Goal: Task Accomplishment & Management: Use online tool/utility

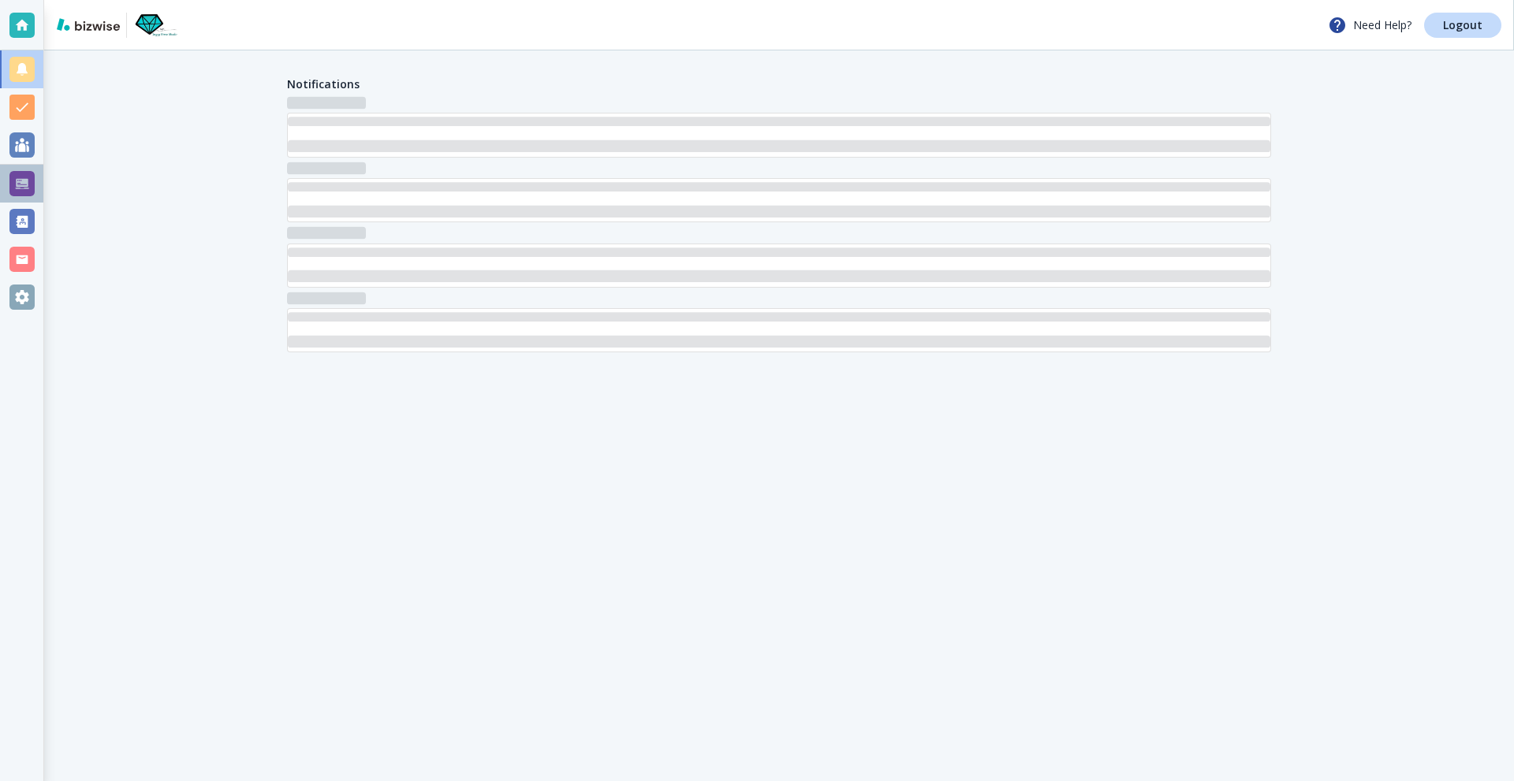
click at [2, 180] on div at bounding box center [21, 184] width 43 height 38
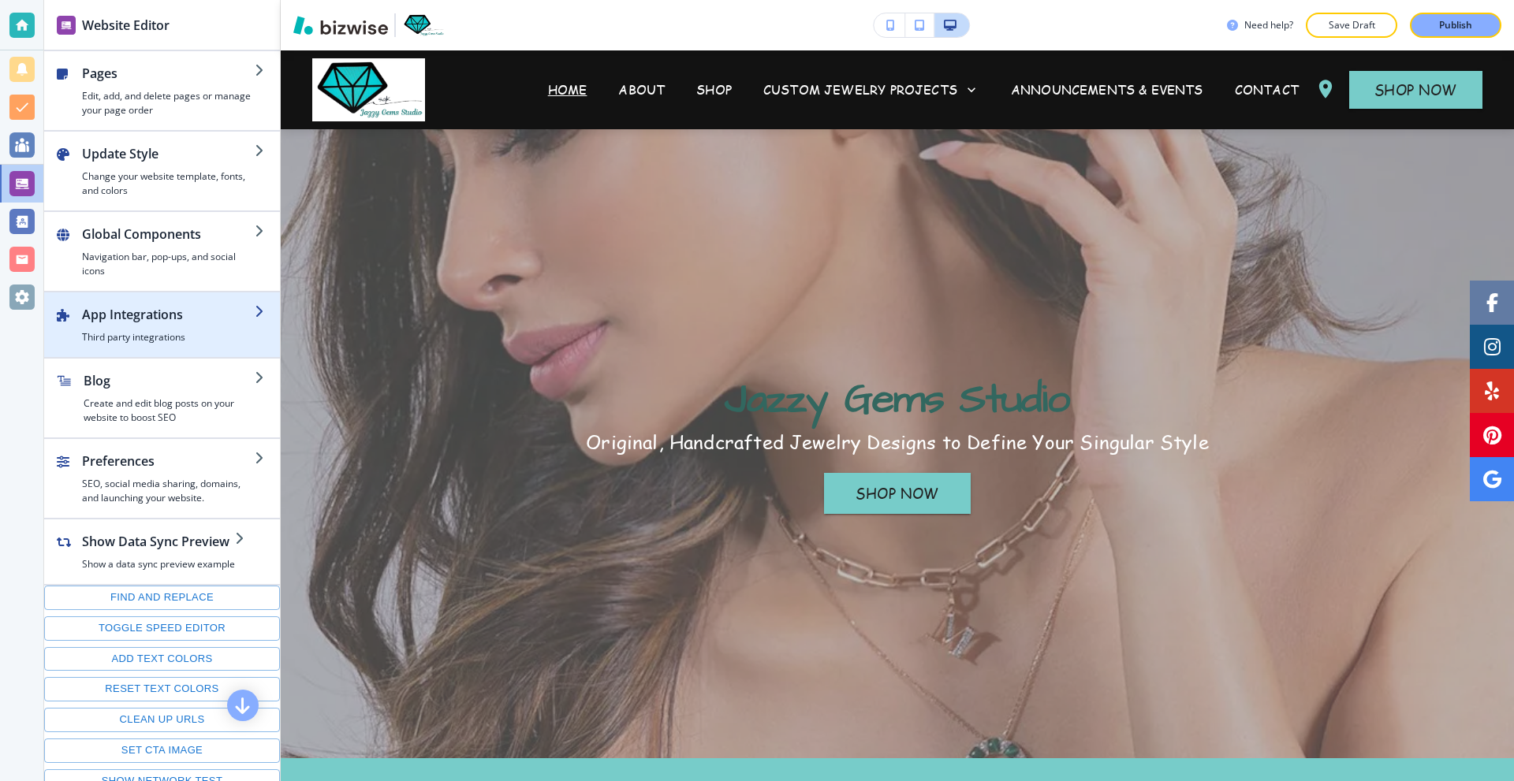
click at [203, 325] on div "button" at bounding box center [168, 327] width 173 height 6
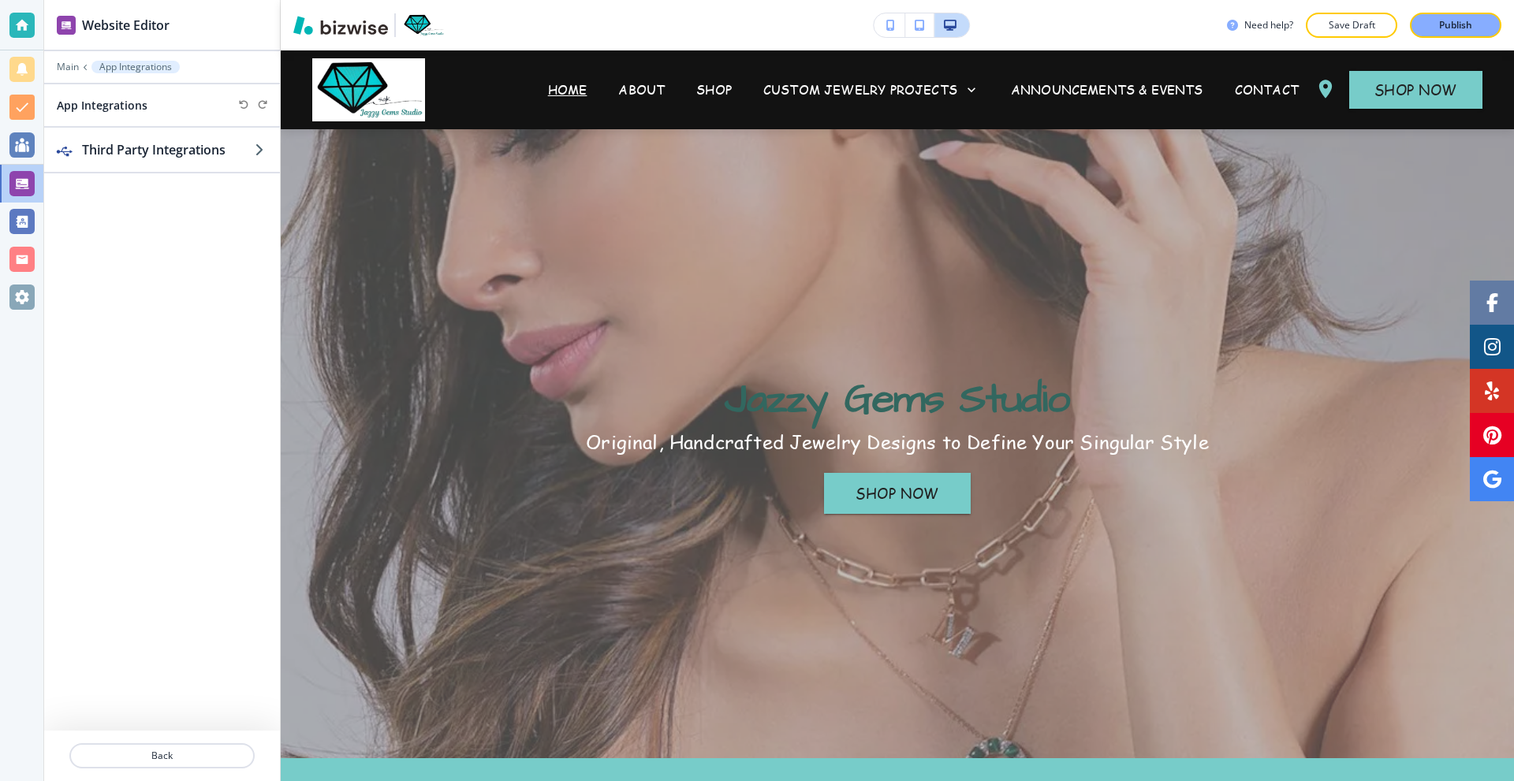
click at [173, 174] on div "Third Party Integrations" at bounding box center [162, 429] width 236 height 603
click at [171, 162] on div "button" at bounding box center [162, 165] width 236 height 13
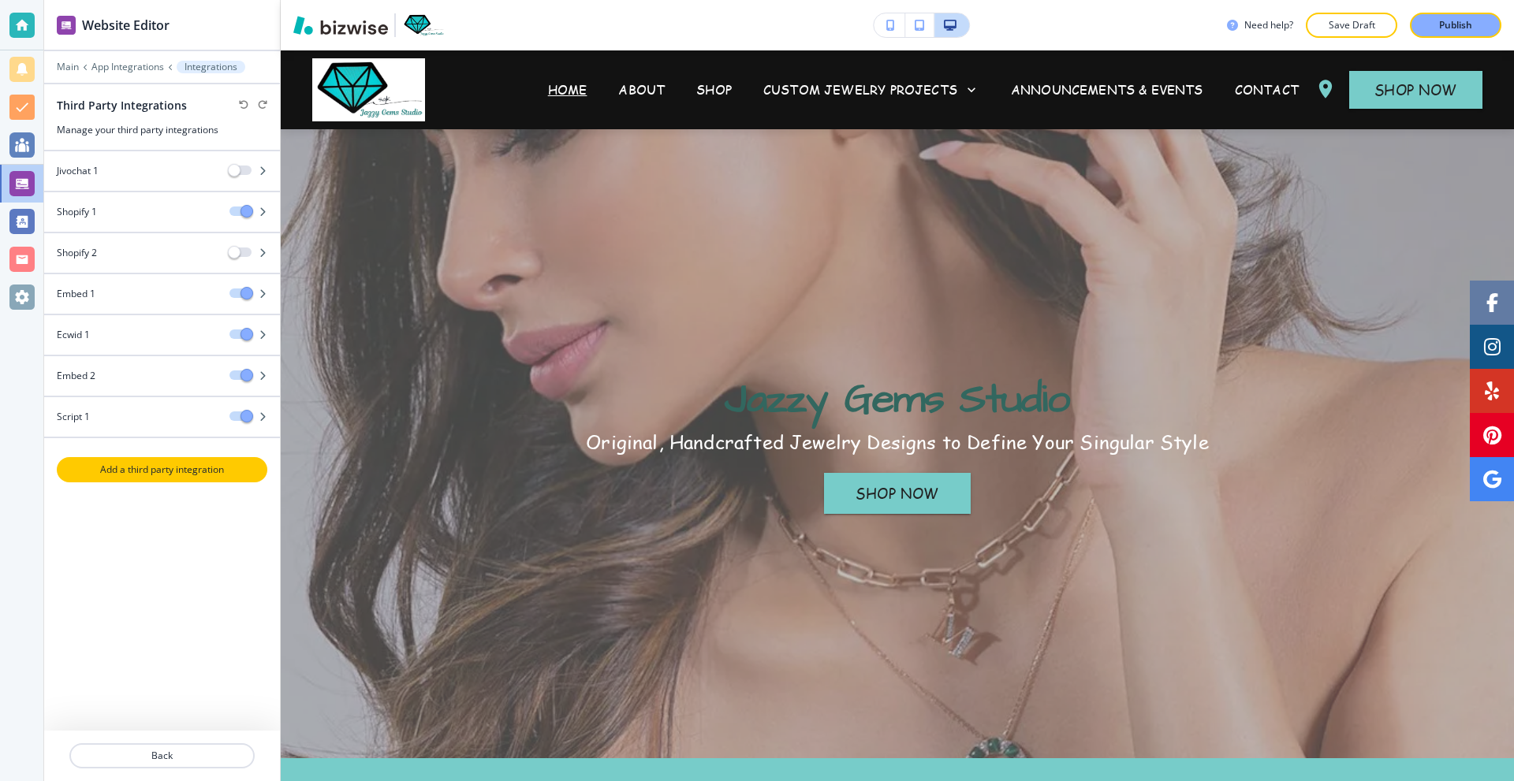
click at [196, 463] on p "Add a third party integration" at bounding box center [161, 470] width 207 height 14
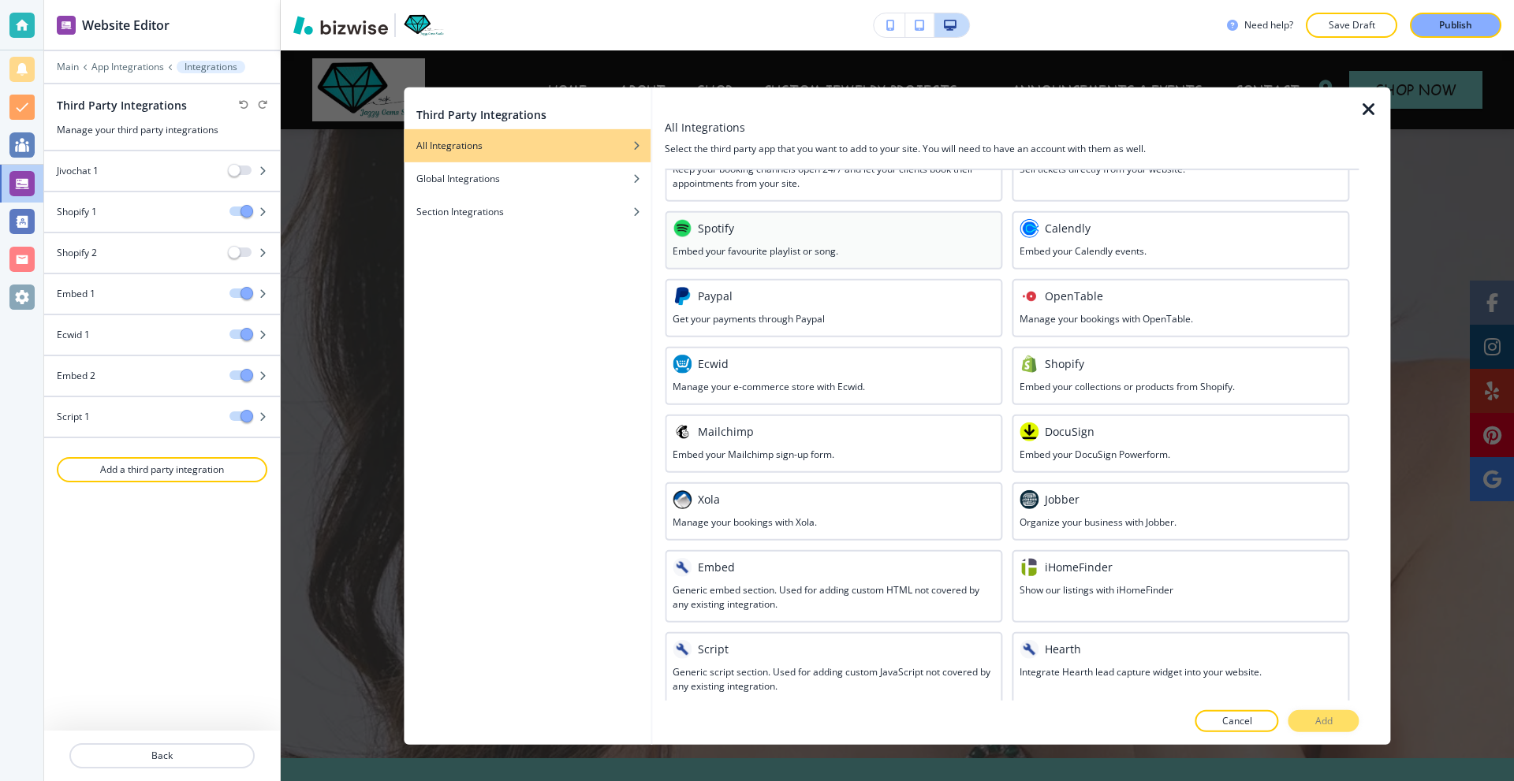
scroll to position [565, 0]
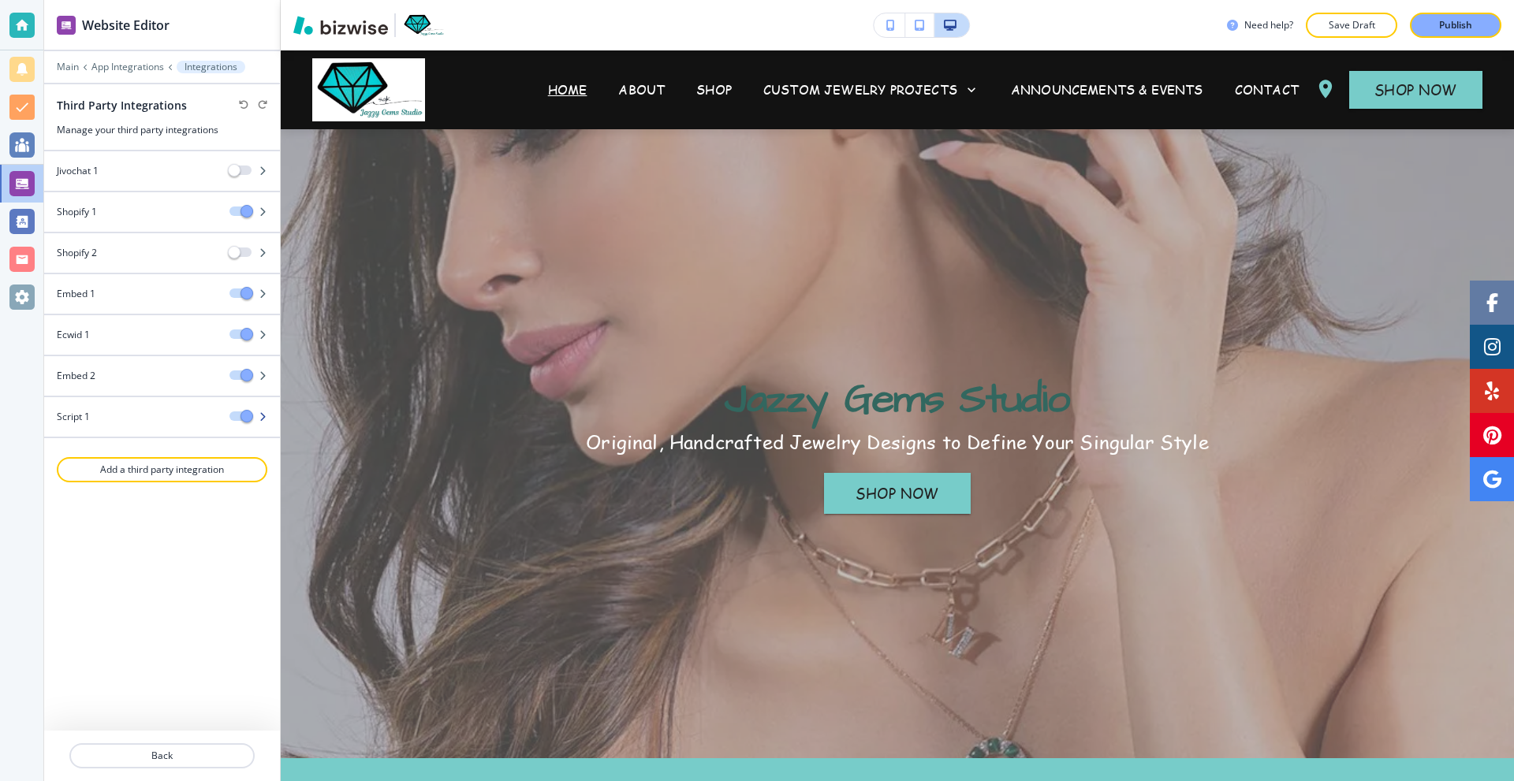
click at [133, 410] on div "Script 1" at bounding box center [130, 417] width 173 height 14
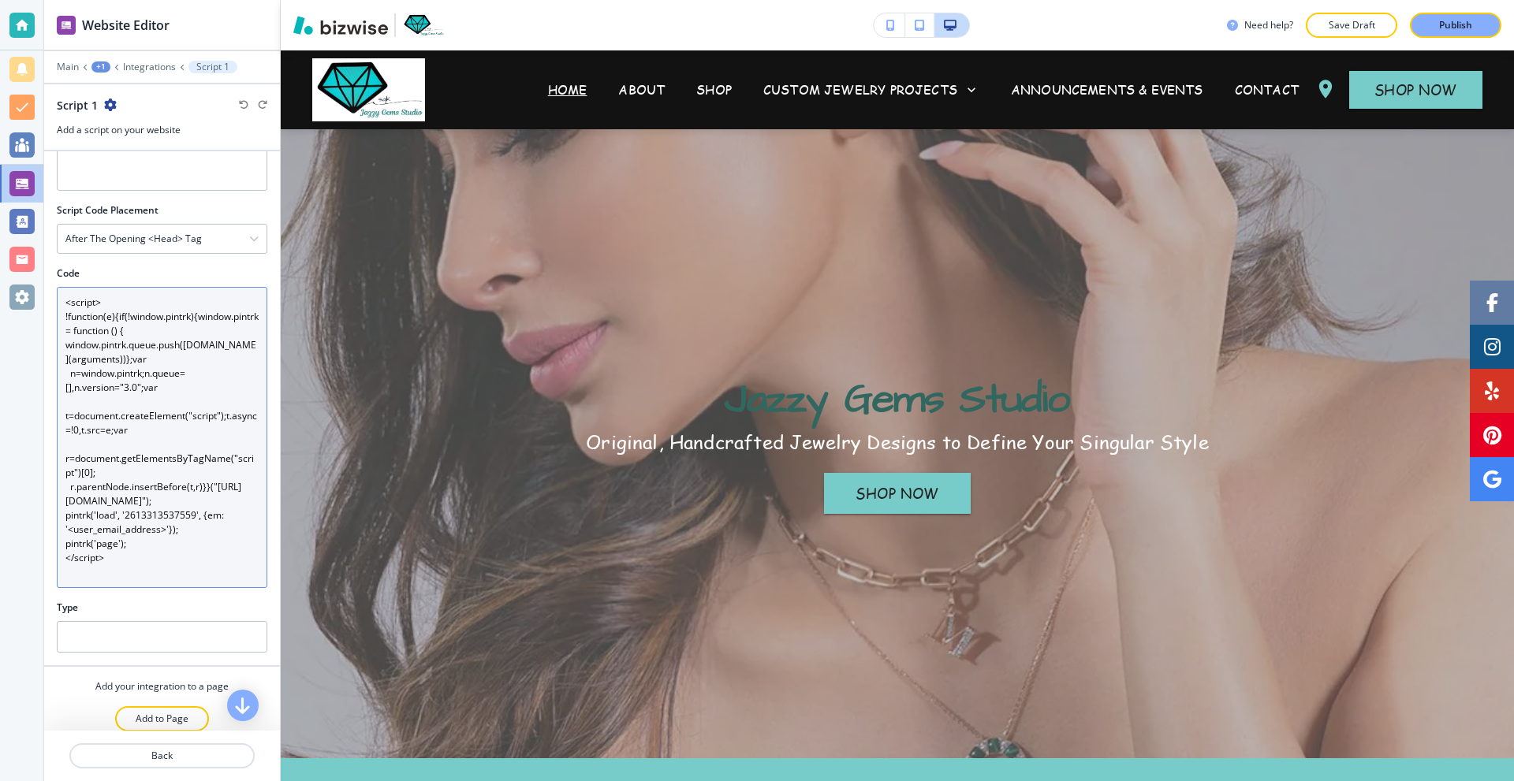
scroll to position [81, 0]
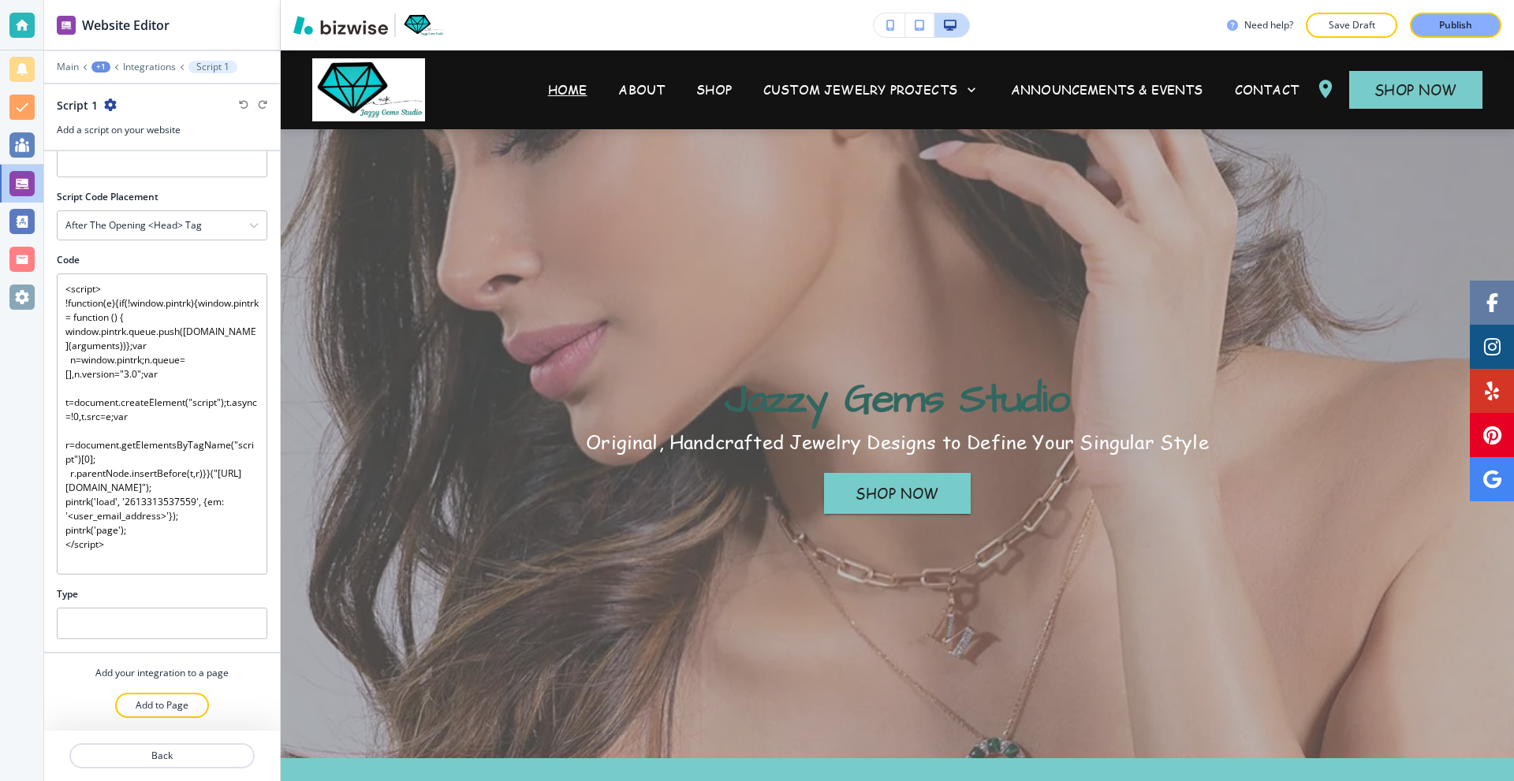
click at [32, 24] on div at bounding box center [21, 25] width 25 height 25
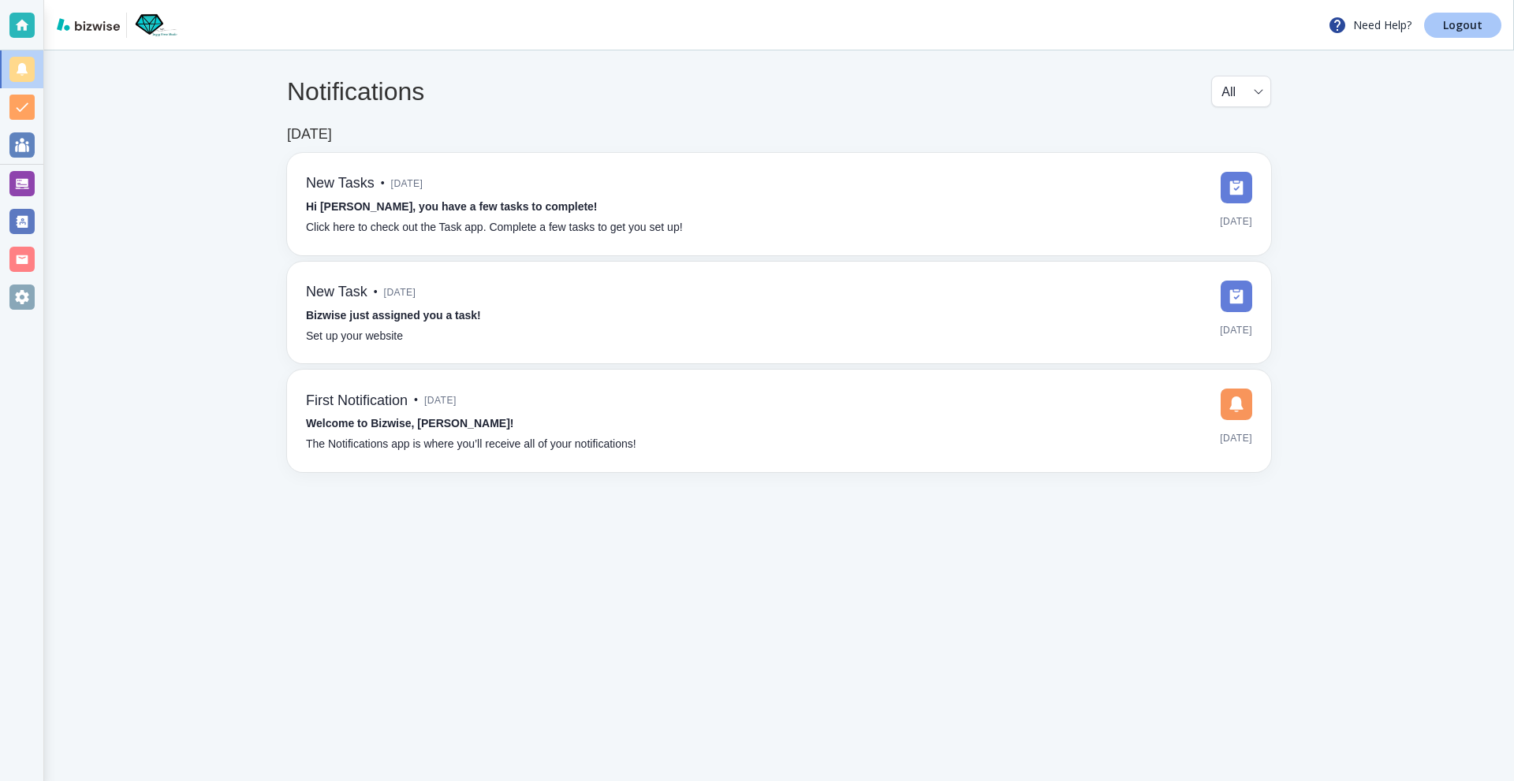
click at [1474, 27] on p "Logout" at bounding box center [1462, 25] width 39 height 11
